Goal: Contribute content: Contribute content

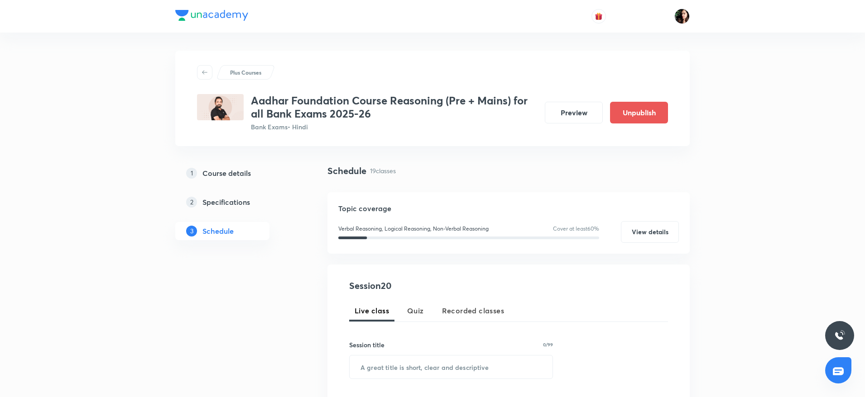
scroll to position [1630, 0]
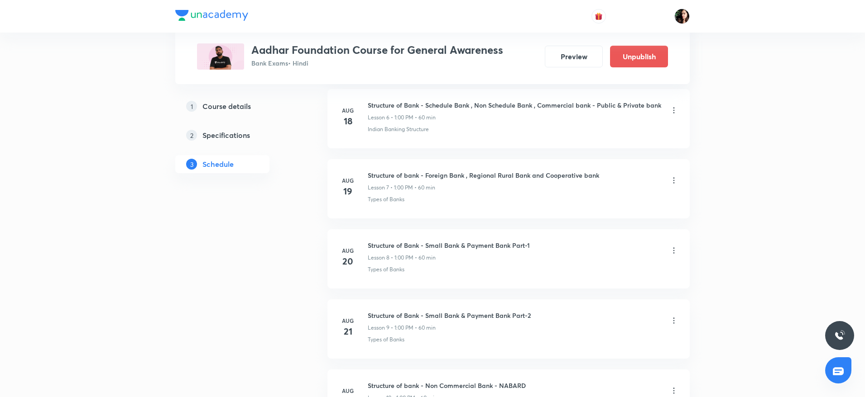
scroll to position [808, 0]
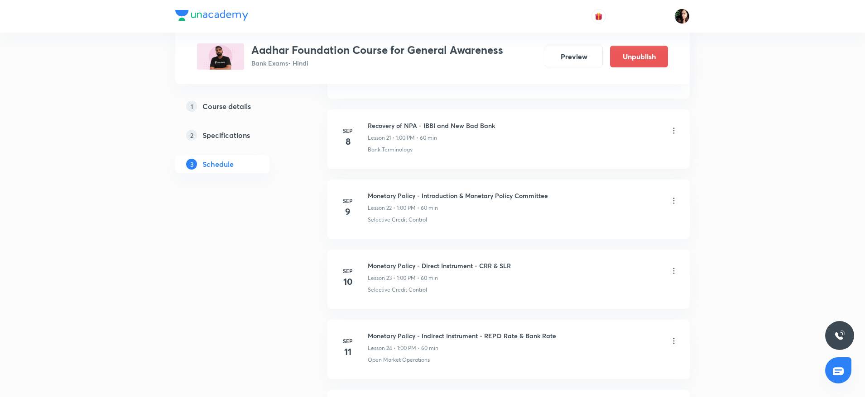
scroll to position [1902, 0]
click at [670, 196] on icon at bounding box center [673, 200] width 9 height 9
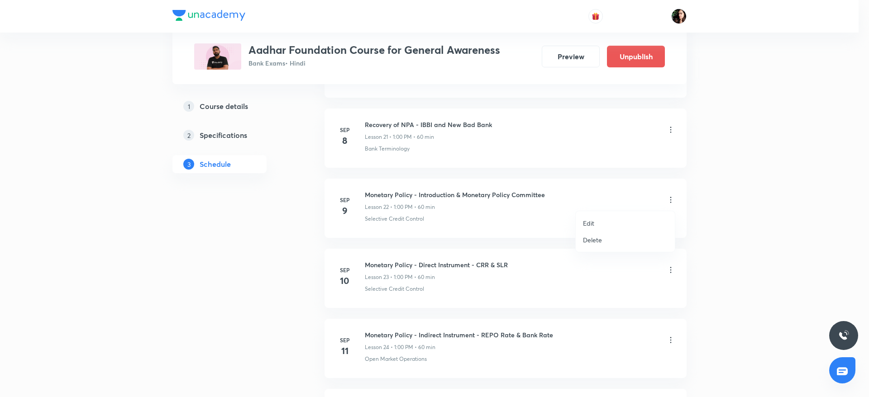
click at [609, 243] on li "Delete" at bounding box center [625, 240] width 99 height 17
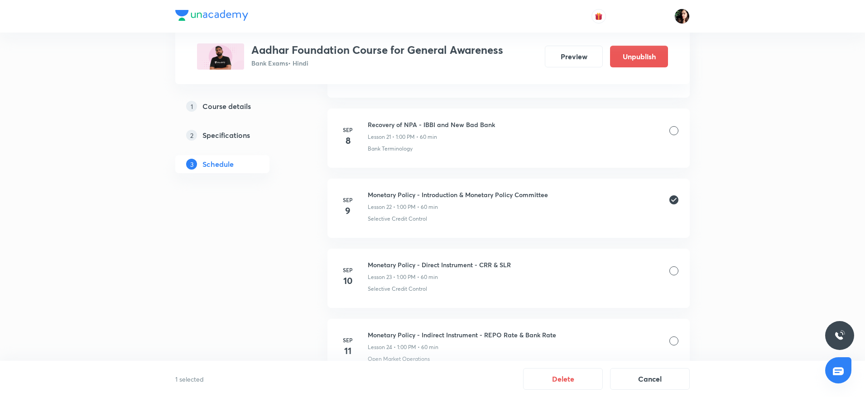
click at [674, 273] on div at bounding box center [673, 271] width 9 height 9
click at [675, 338] on div at bounding box center [673, 341] width 9 height 9
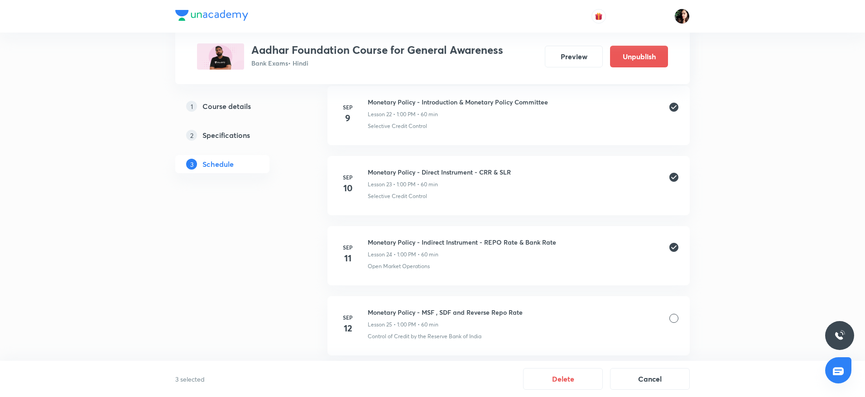
scroll to position [1999, 0]
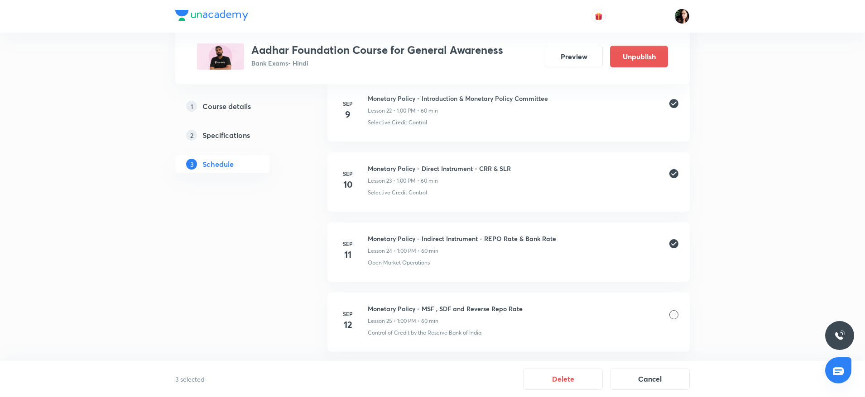
click at [673, 318] on div at bounding box center [673, 315] width 9 height 9
click at [560, 379] on button "Delete" at bounding box center [563, 379] width 80 height 22
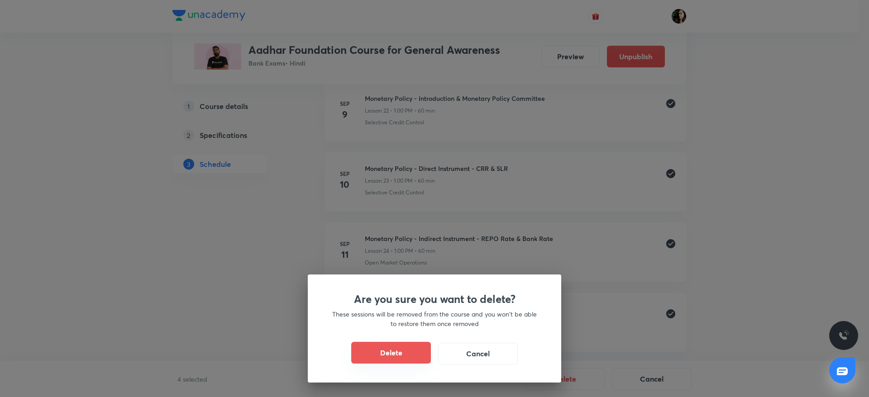
click at [385, 349] on button "Delete" at bounding box center [391, 353] width 80 height 22
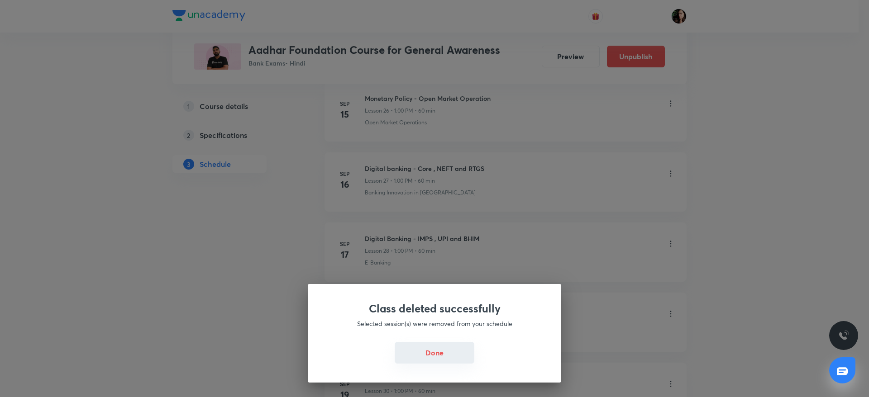
click at [462, 350] on button "Done" at bounding box center [435, 353] width 80 height 22
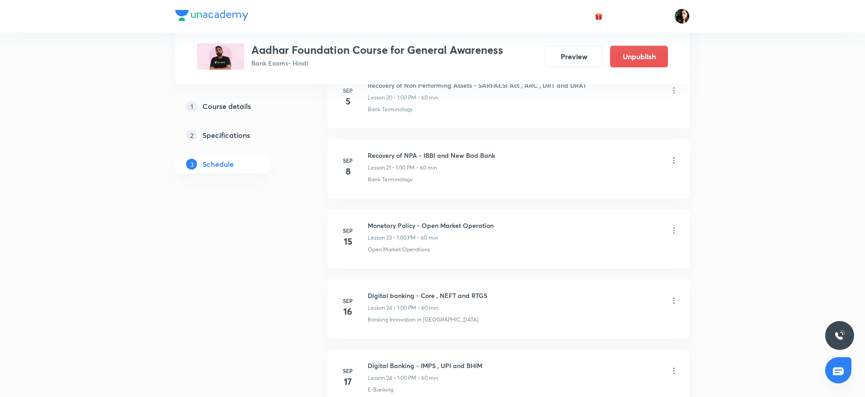
scroll to position [1873, 0]
click at [673, 228] on icon at bounding box center [673, 229] width 9 height 9
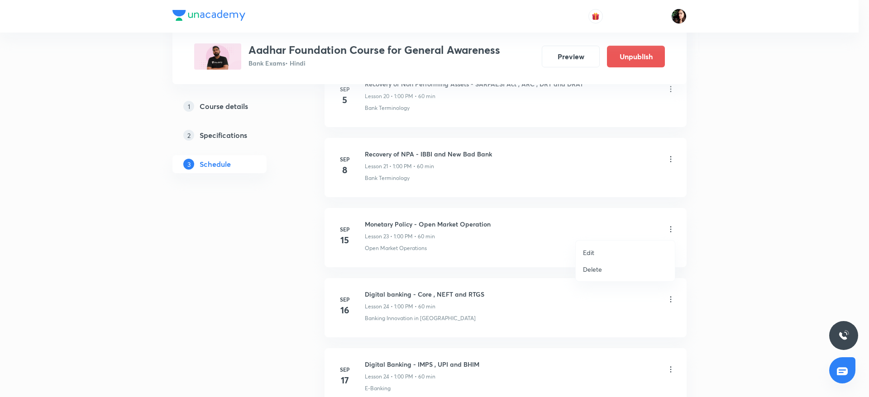
click at [593, 274] on li "Delete" at bounding box center [625, 269] width 99 height 17
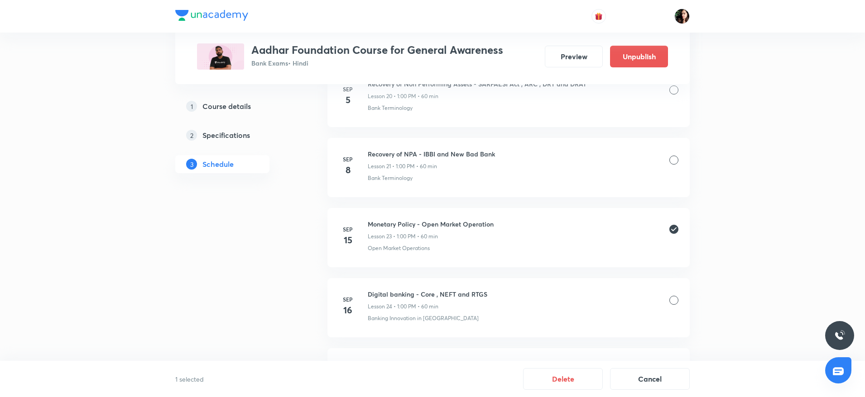
click at [672, 305] on div at bounding box center [673, 300] width 9 height 9
click at [672, 297] on div at bounding box center [673, 298] width 9 height 9
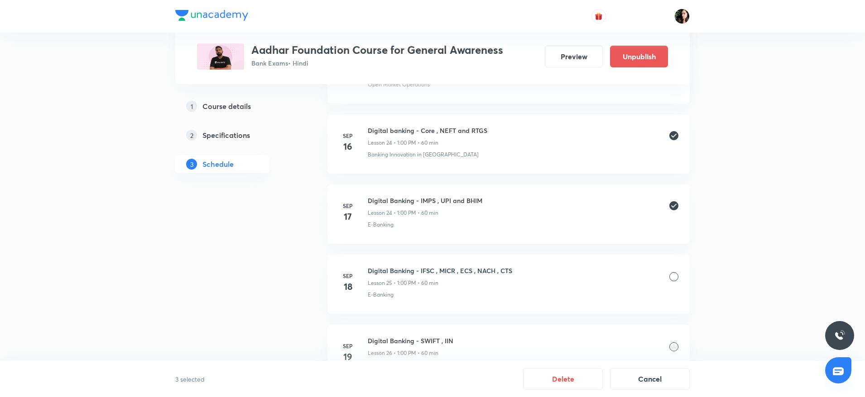
scroll to position [2039, 0]
click at [675, 277] on div at bounding box center [673, 274] width 9 height 9
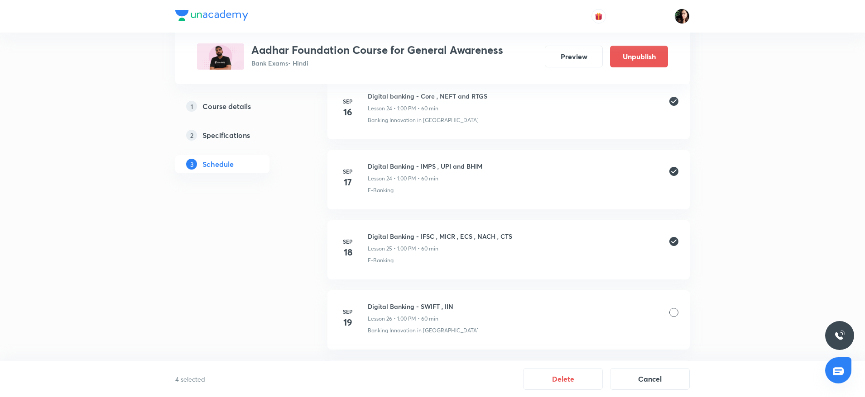
scroll to position [2072, 0]
click at [675, 311] on div at bounding box center [673, 311] width 9 height 9
click at [545, 378] on button "Delete" at bounding box center [563, 379] width 80 height 22
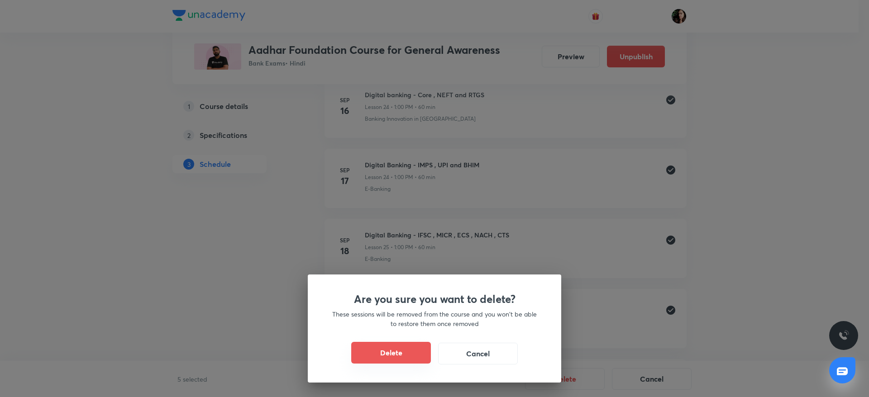
click at [379, 353] on button "Delete" at bounding box center [391, 353] width 80 height 22
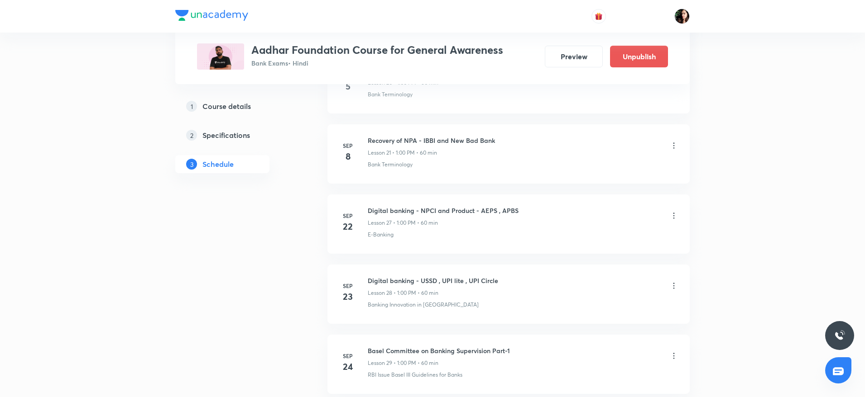
scroll to position [1880, 0]
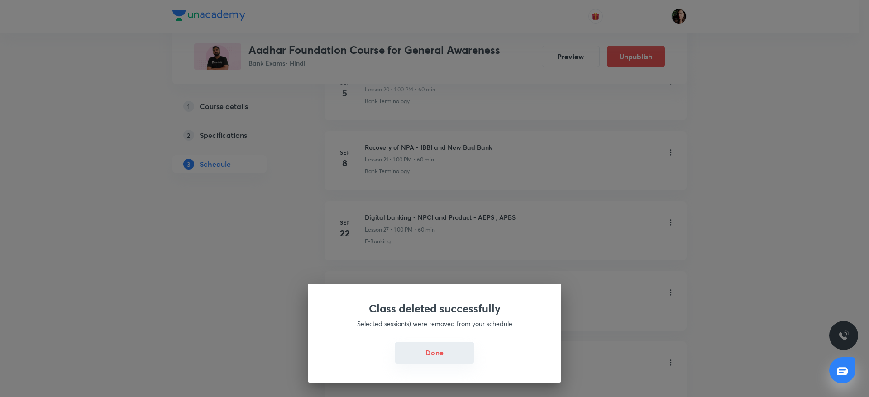
click at [445, 350] on button "Done" at bounding box center [435, 353] width 80 height 22
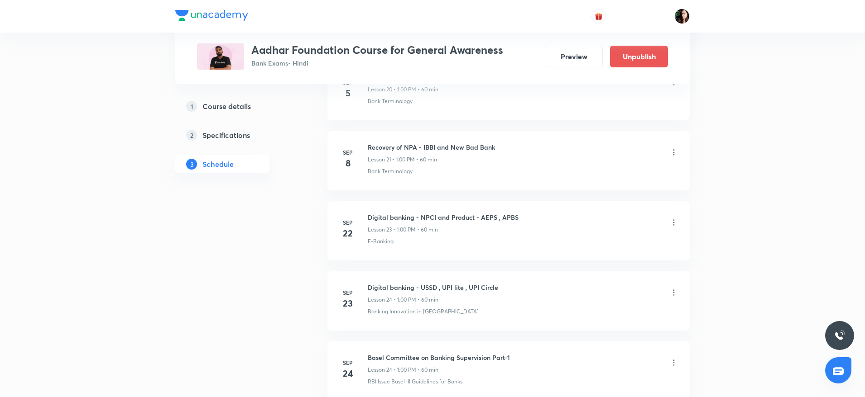
click at [674, 222] on icon at bounding box center [673, 223] width 1 height 6
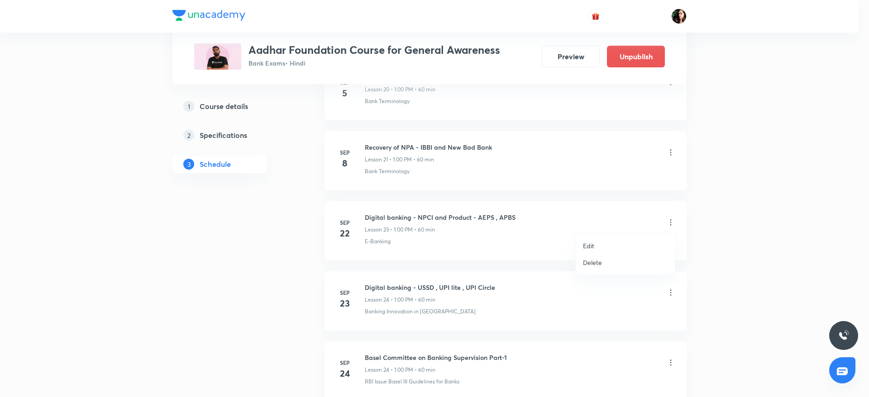
click at [595, 260] on p "Delete" at bounding box center [592, 263] width 19 height 10
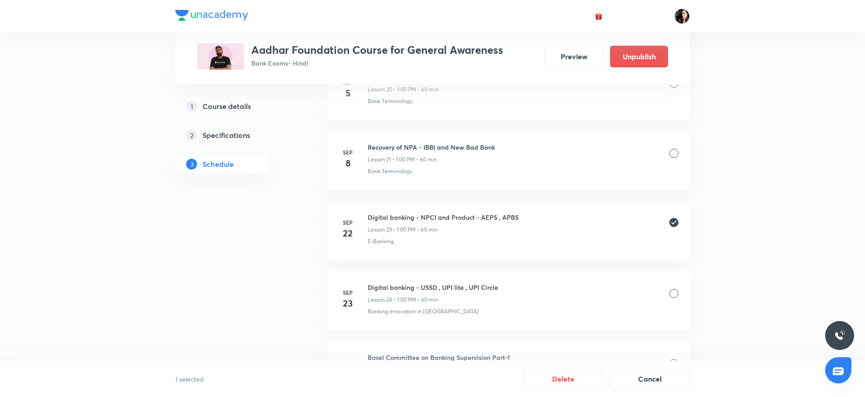
click at [677, 294] on div at bounding box center [673, 293] width 9 height 9
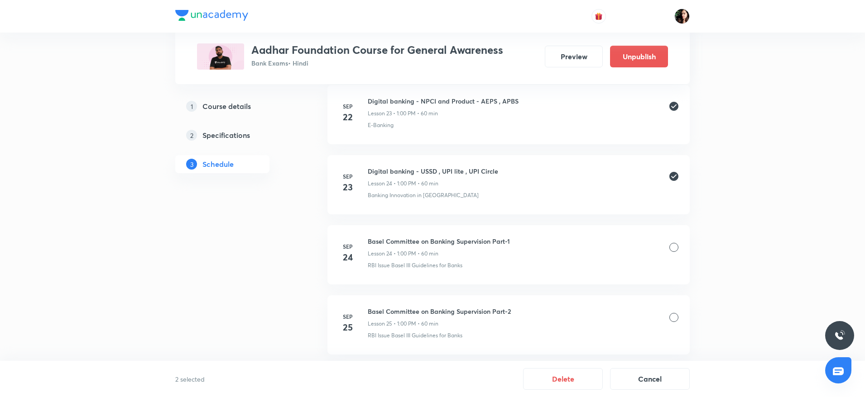
scroll to position [1999, 0]
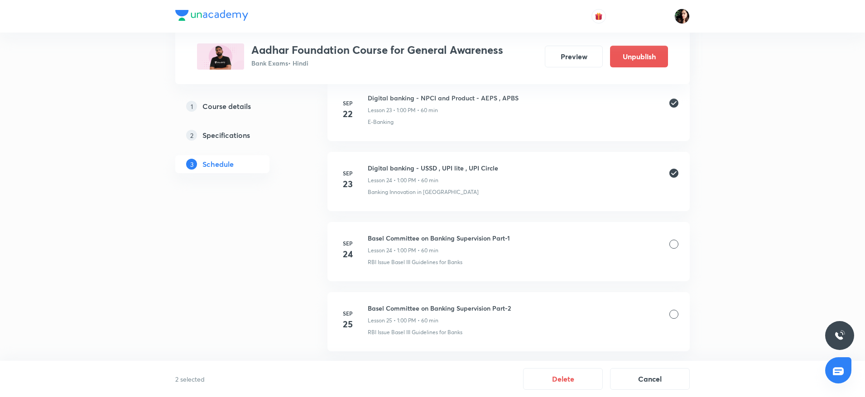
click at [672, 245] on div at bounding box center [673, 244] width 9 height 9
click at [671, 315] on div at bounding box center [673, 314] width 9 height 9
click at [558, 378] on button "Delete" at bounding box center [563, 379] width 80 height 22
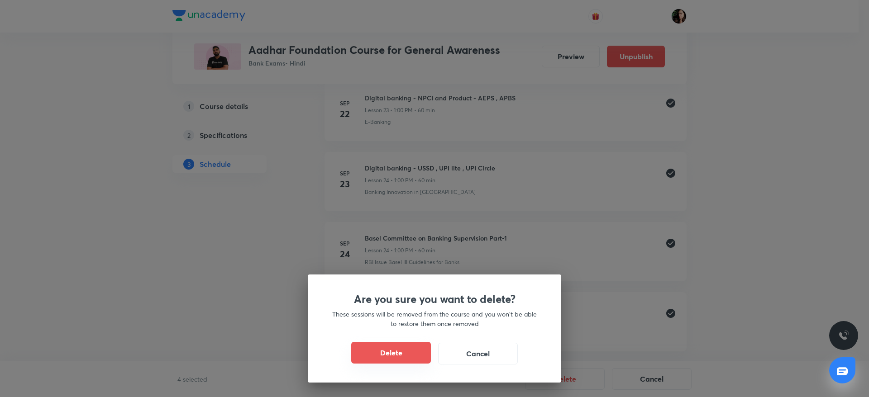
click at [370, 351] on button "Delete" at bounding box center [391, 353] width 80 height 22
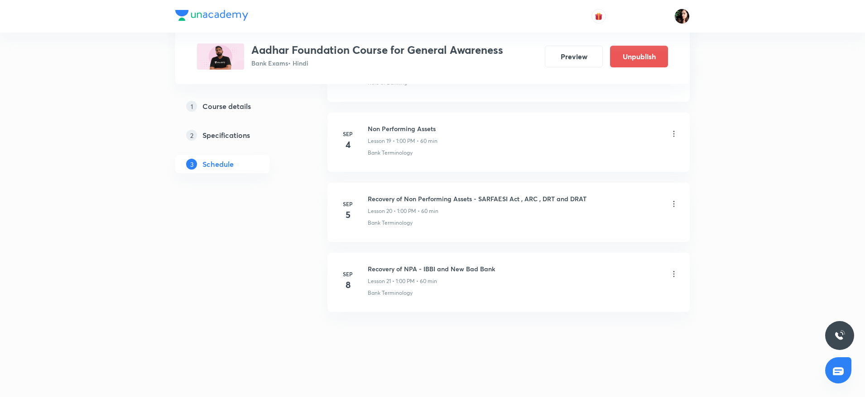
scroll to position [1758, 0]
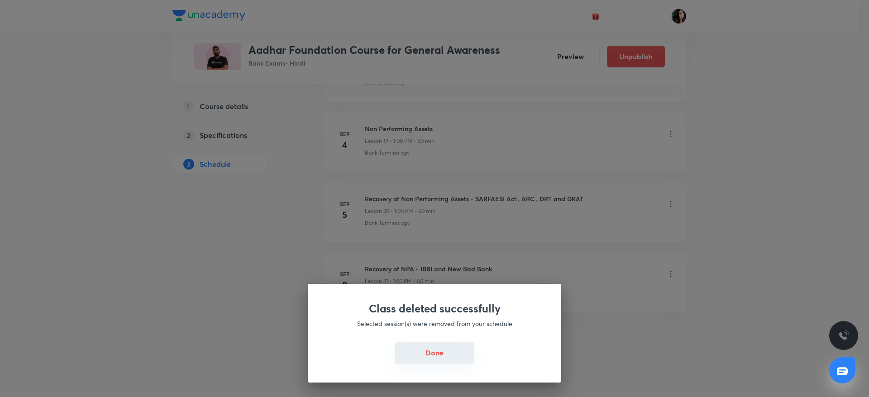
click at [440, 354] on button "Done" at bounding box center [435, 353] width 80 height 22
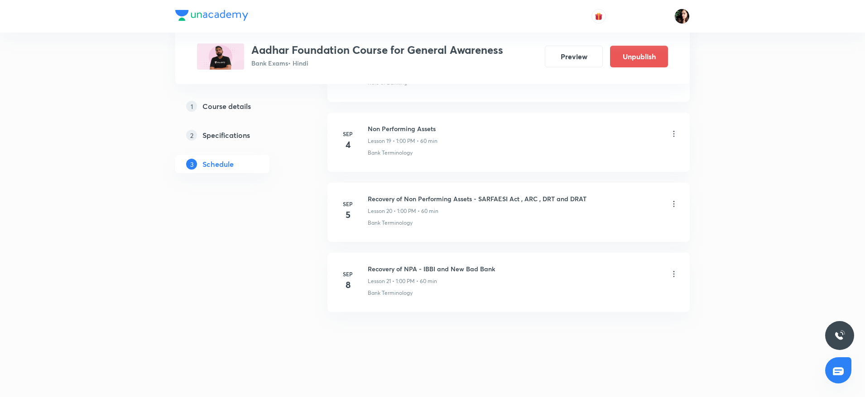
scroll to position [1758, 0]
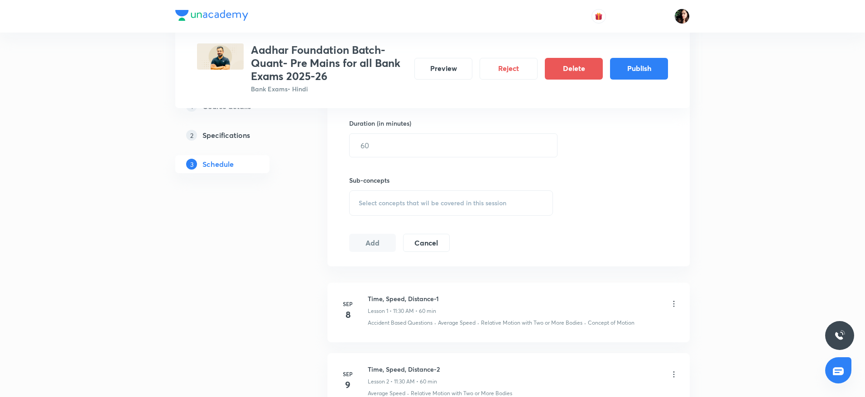
scroll to position [356, 0]
click at [635, 77] on button "Publish" at bounding box center [639, 68] width 58 height 22
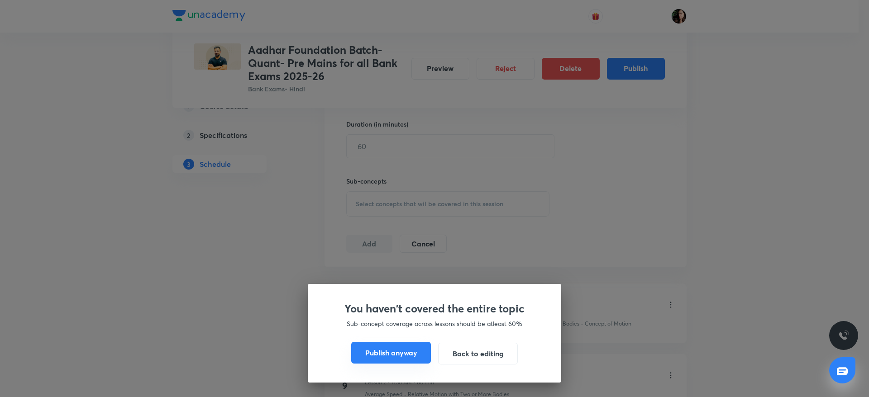
click at [369, 359] on button "Publish anyway" at bounding box center [391, 353] width 80 height 22
